Goal: Information Seeking & Learning: Understand process/instructions

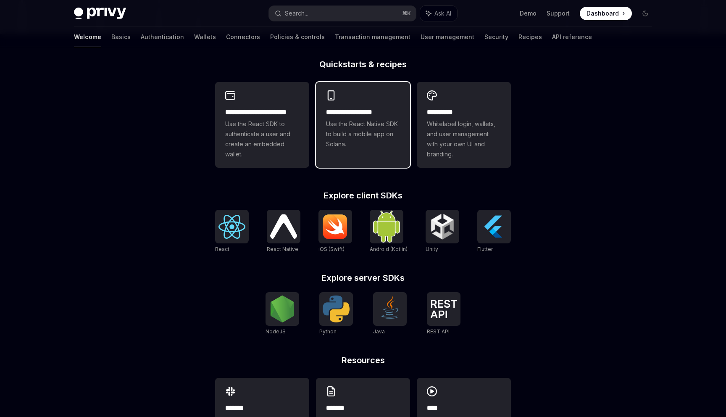
scroll to position [251, 0]
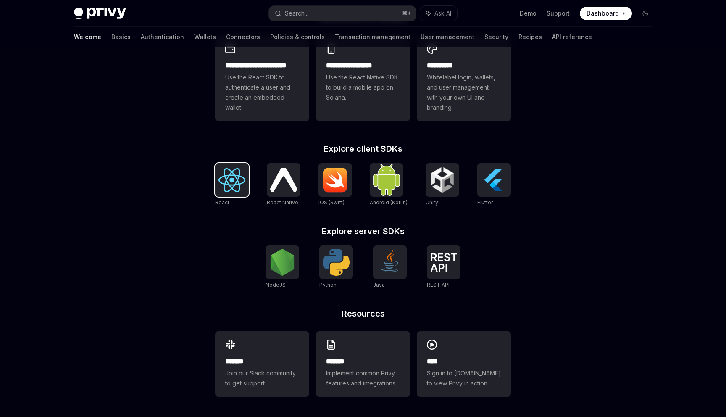
click at [225, 175] on img at bounding box center [232, 180] width 27 height 24
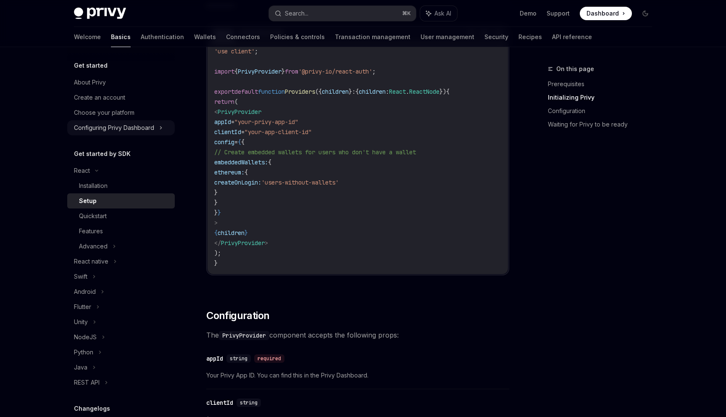
scroll to position [280, 0]
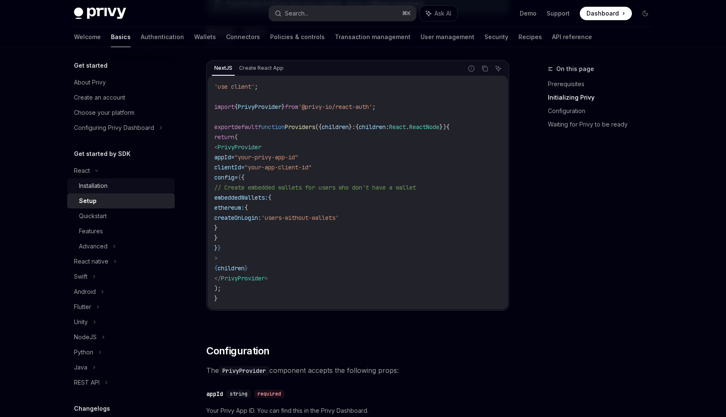
click at [107, 188] on div "Installation" at bounding box center [93, 186] width 29 height 10
type textarea "*"
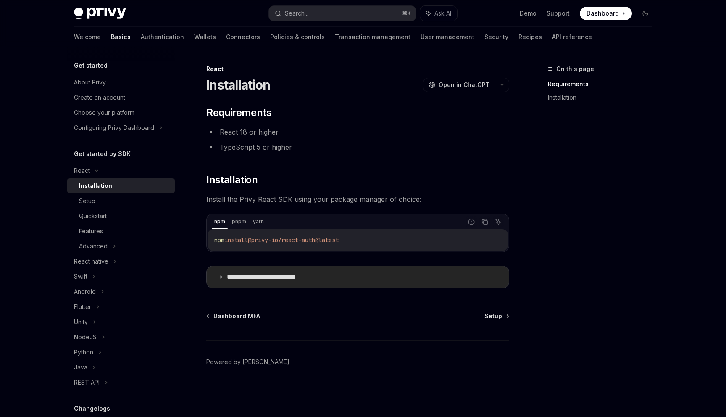
click at [222, 281] on summary "**********" at bounding box center [358, 277] width 302 height 22
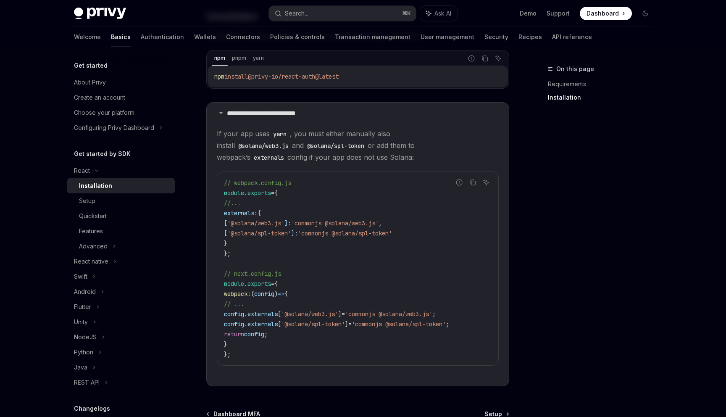
scroll to position [149, 0]
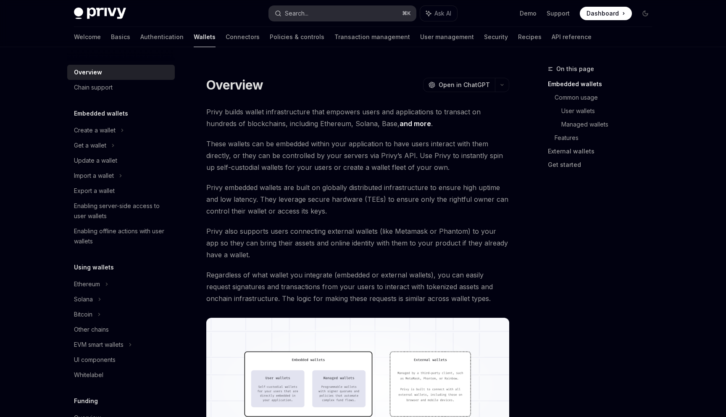
click at [291, 13] on div "Search..." at bounding box center [297, 13] width 24 height 10
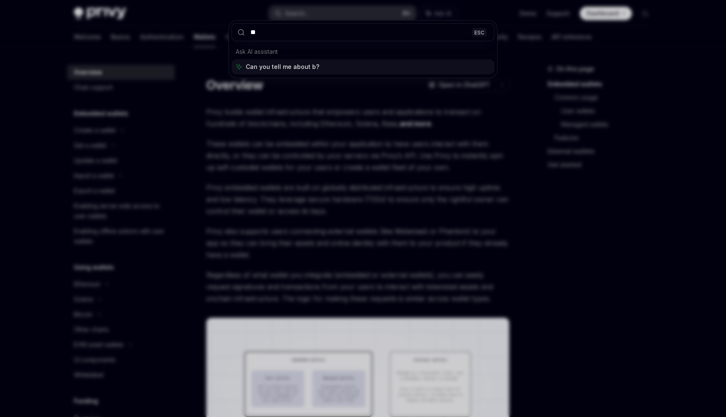
type input "***"
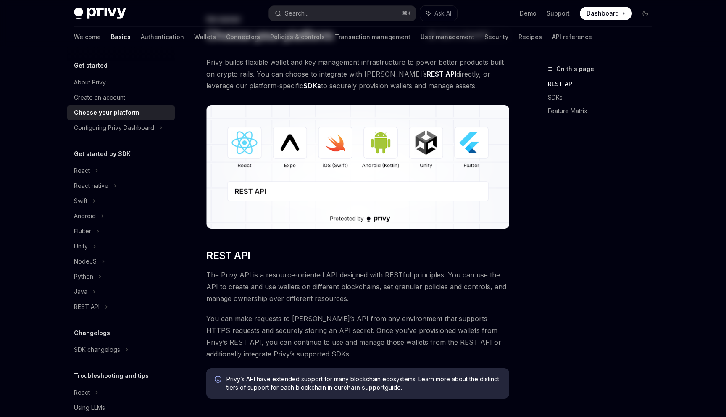
scroll to position [55, 0]
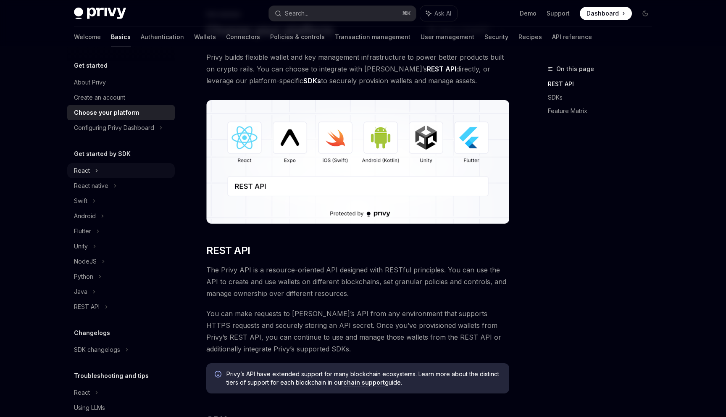
click at [105, 170] on div "React" at bounding box center [121, 170] width 108 height 15
type textarea "*"
